Goal: Task Accomplishment & Management: Use online tool/utility

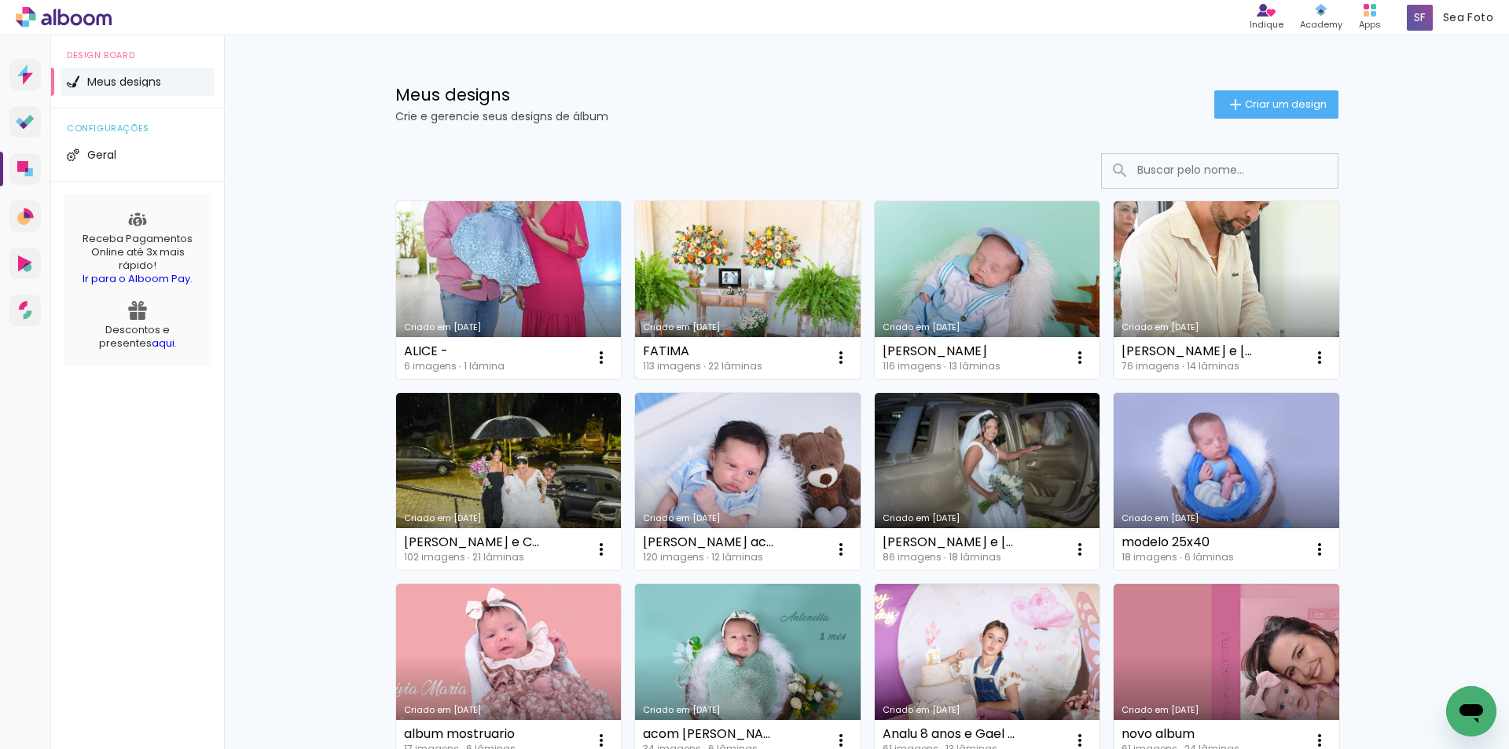
click at [801, 296] on link "Criado em [DATE]" at bounding box center [748, 290] width 226 height 178
